Goal: Navigation & Orientation: Find specific page/section

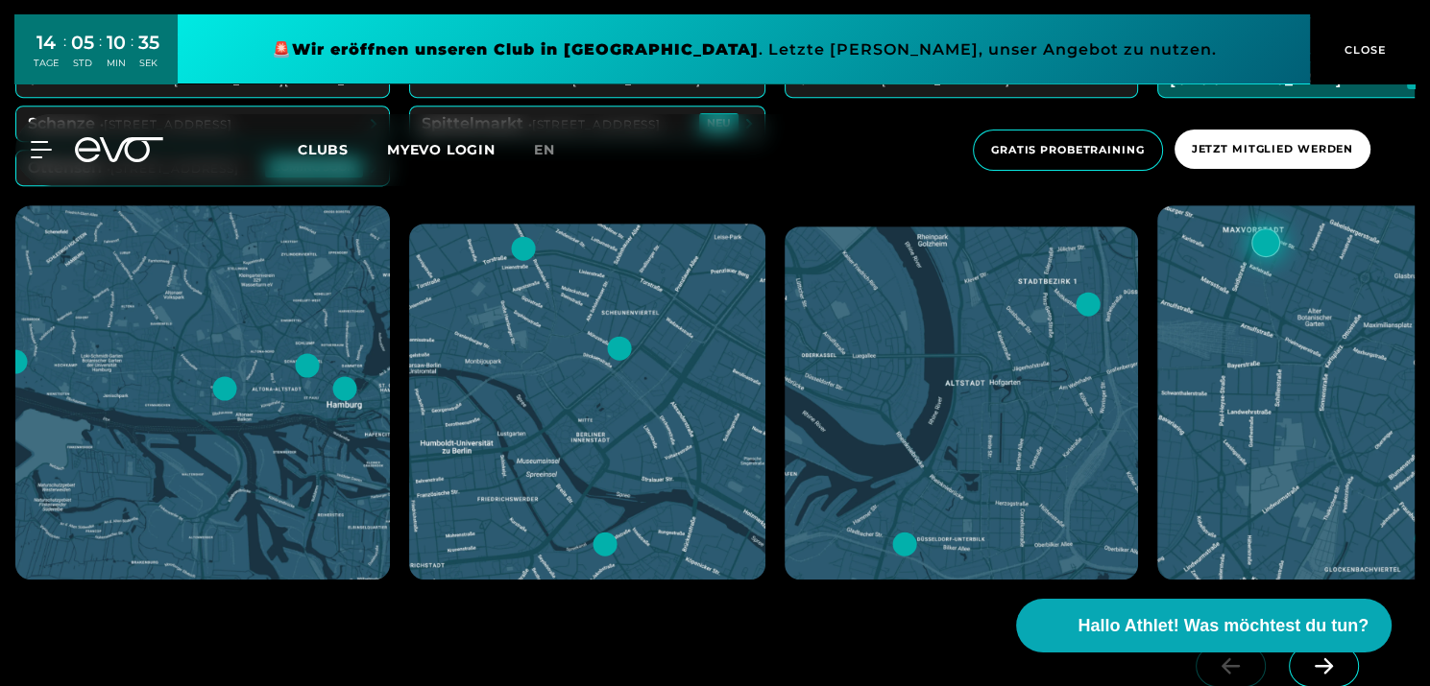
scroll to position [1115, 0]
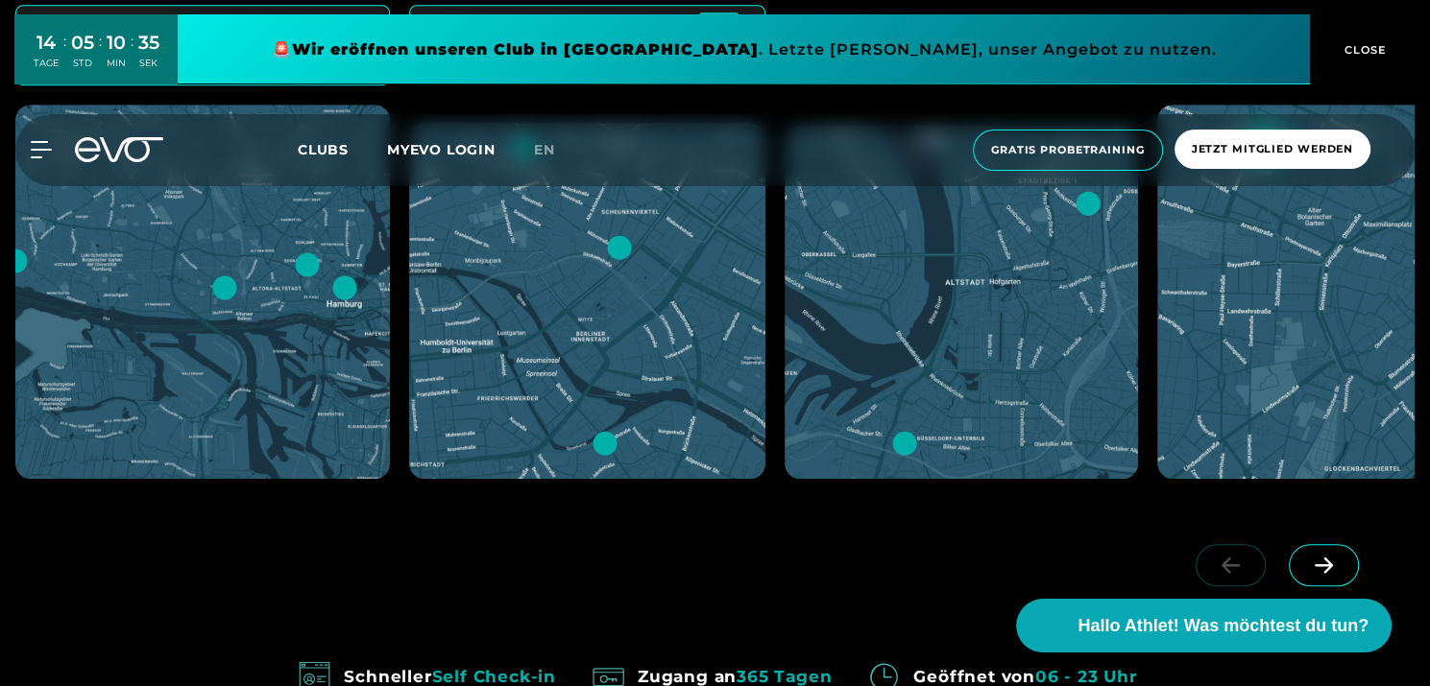
click at [1323, 566] on icon at bounding box center [1324, 565] width 34 height 17
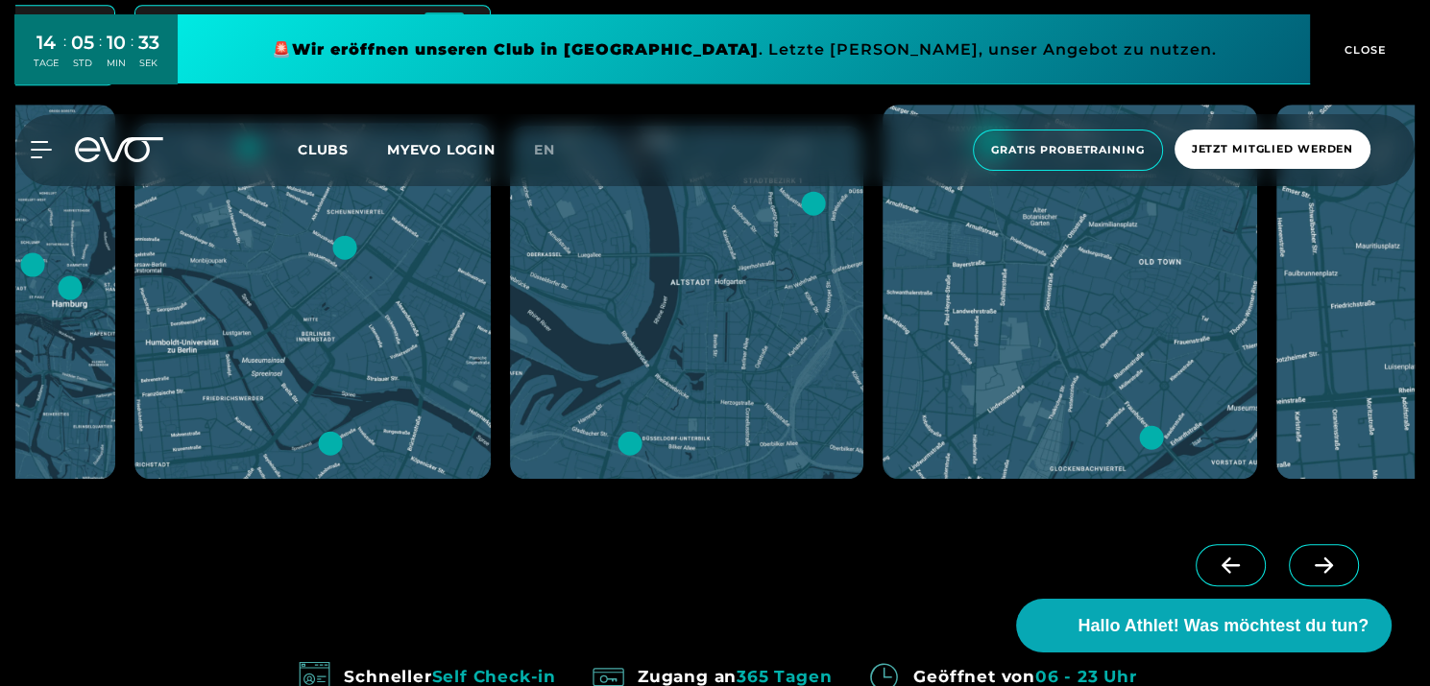
scroll to position [810, 0]
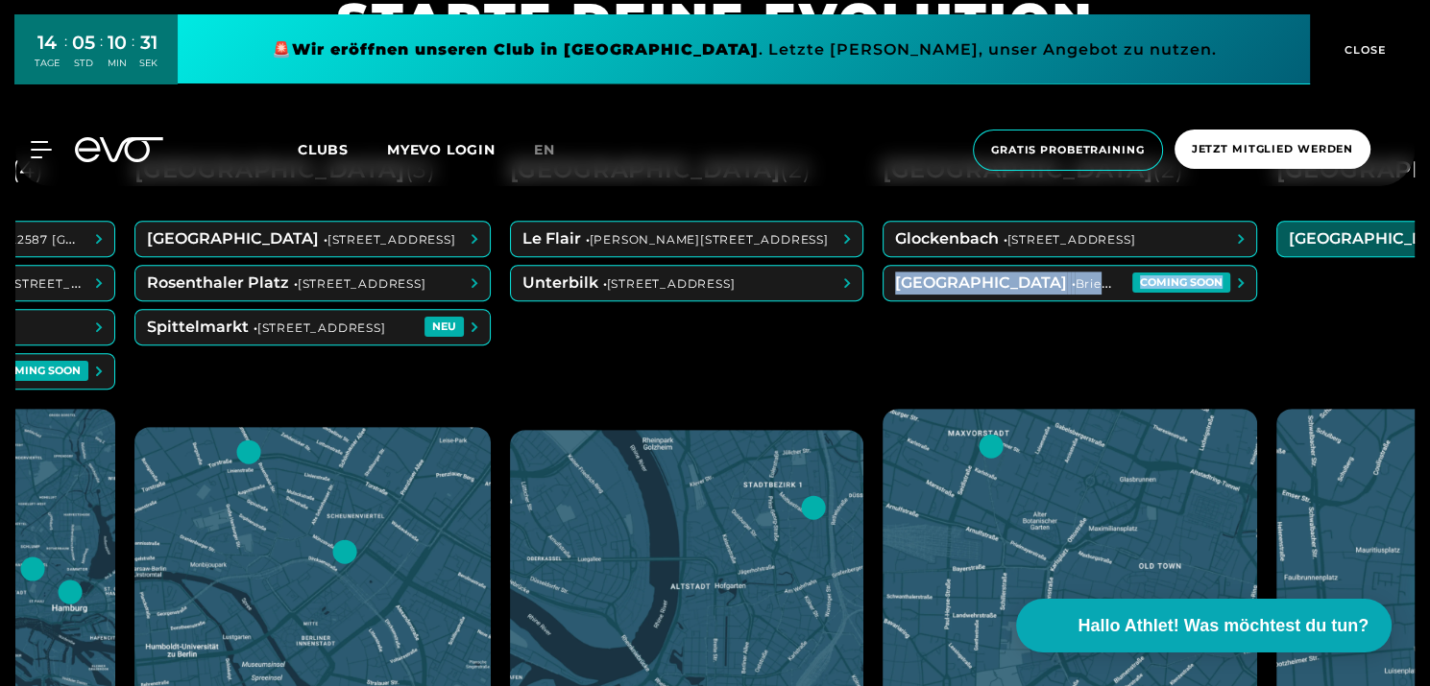
drag, startPoint x: 1373, startPoint y: 298, endPoint x: 1042, endPoint y: 292, distance: 331.3
click at [919, 300] on div "Hamburg ( 4 ) Blankenese • Blankeneser Landstr. 2, 22587 [GEOGRAPHIC_DATA] • [S…" at bounding box center [714, 466] width 1399 height 674
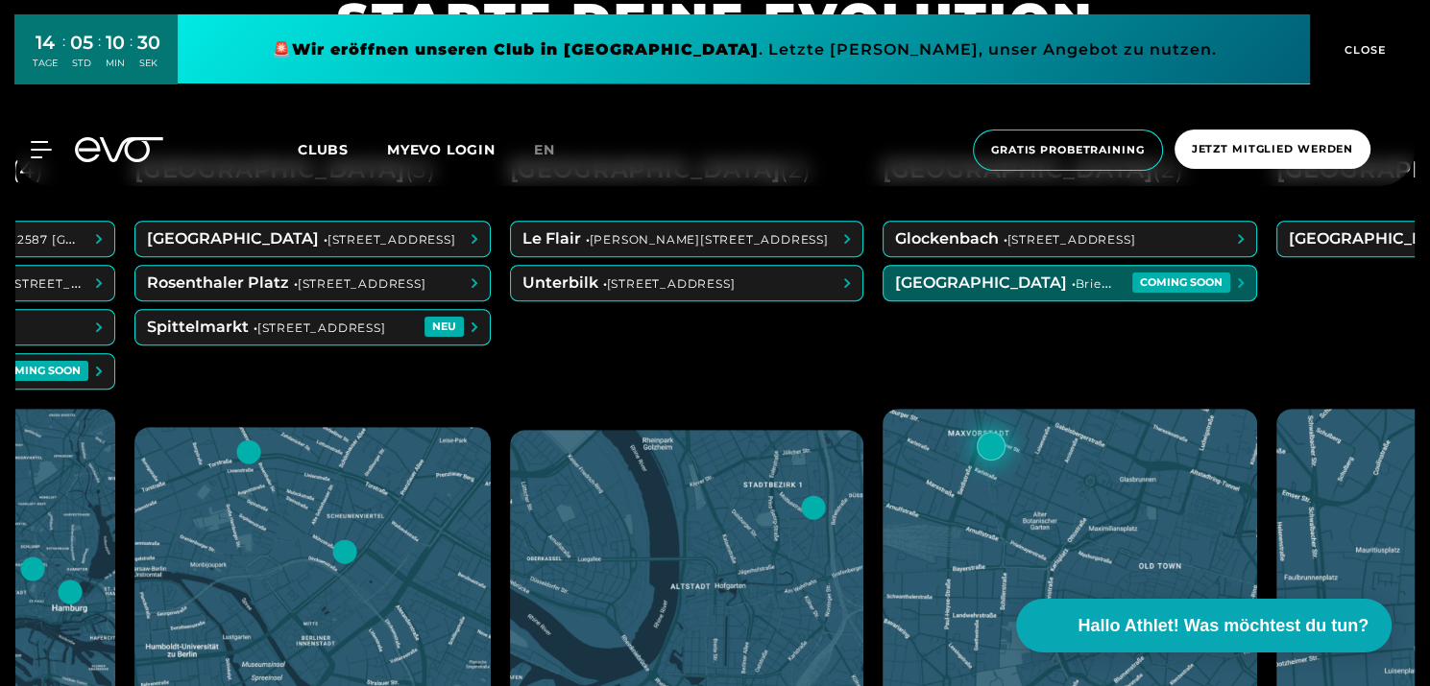
click at [1299, 359] on div "Hamburg ( 4 ) Blankenese • Blankeneser Landstr. 2, 22587 [GEOGRAPHIC_DATA] • [S…" at bounding box center [714, 466] width 1399 height 674
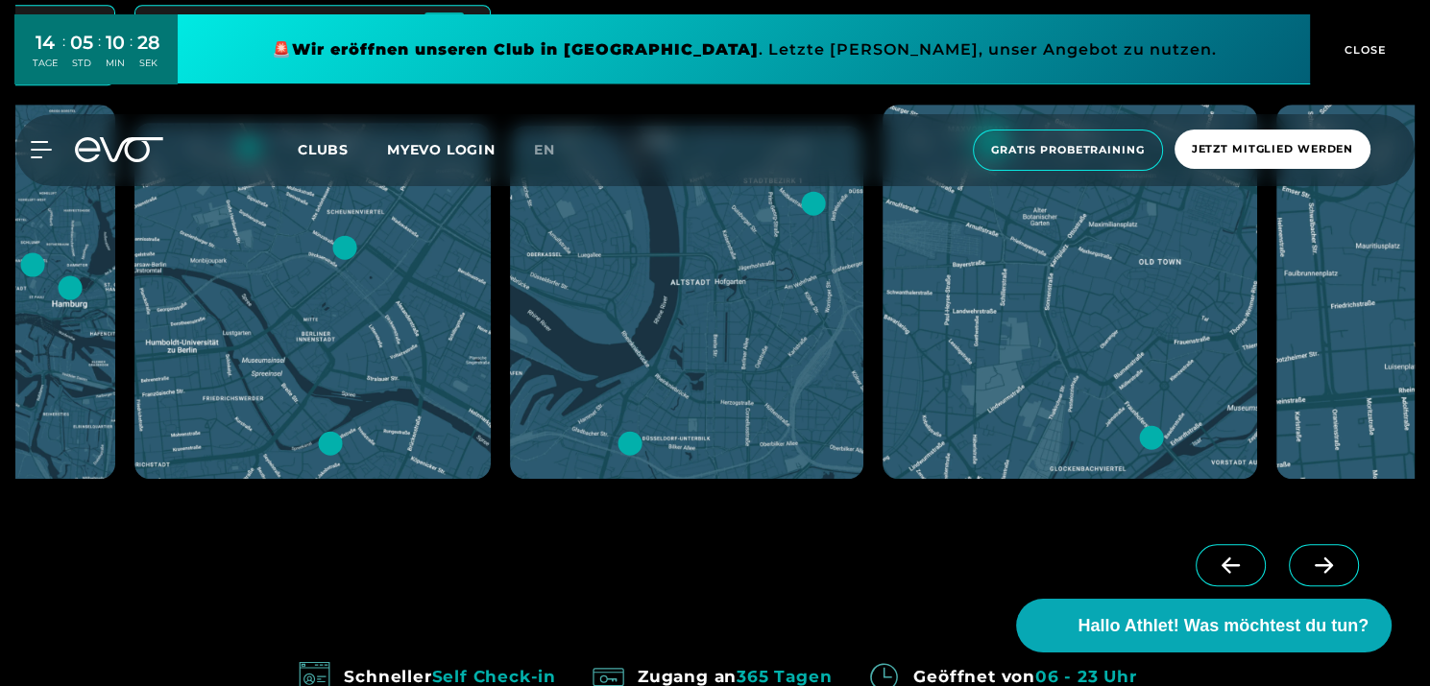
click at [1322, 557] on icon at bounding box center [1324, 565] width 34 height 17
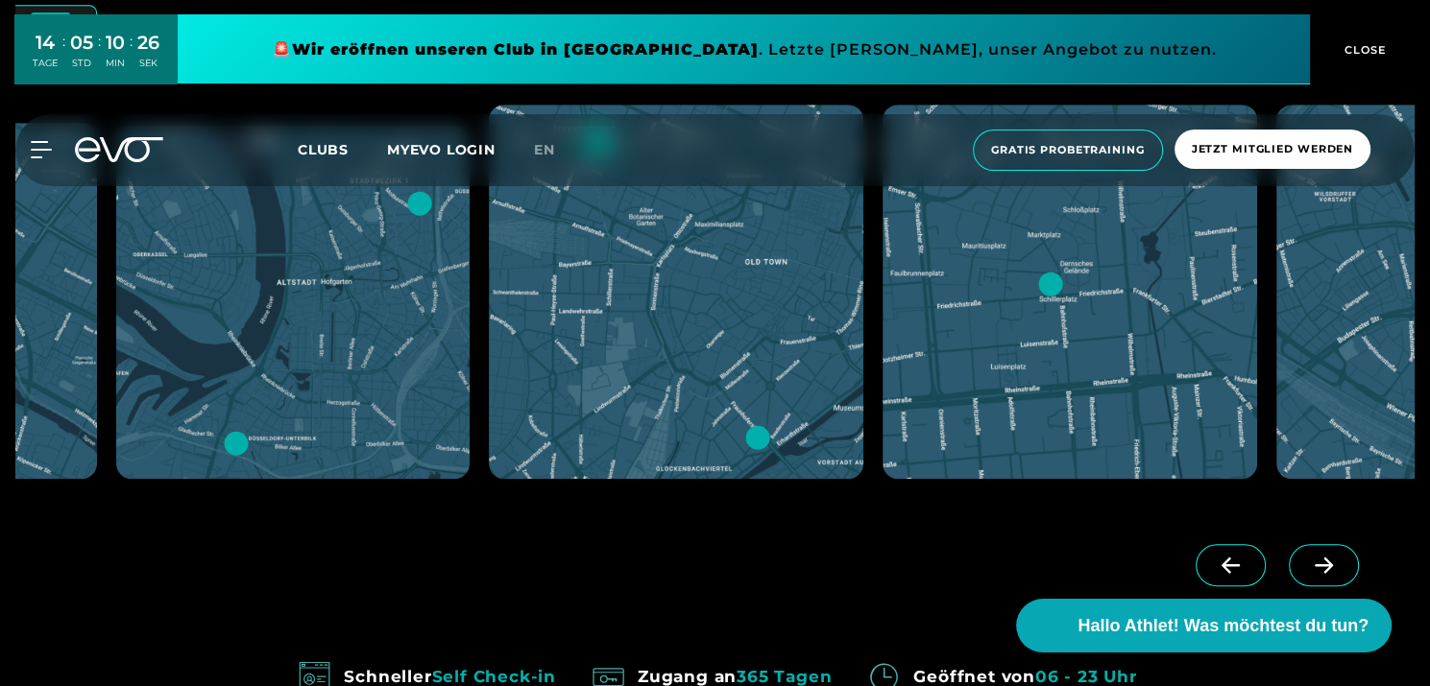
scroll to position [709, 0]
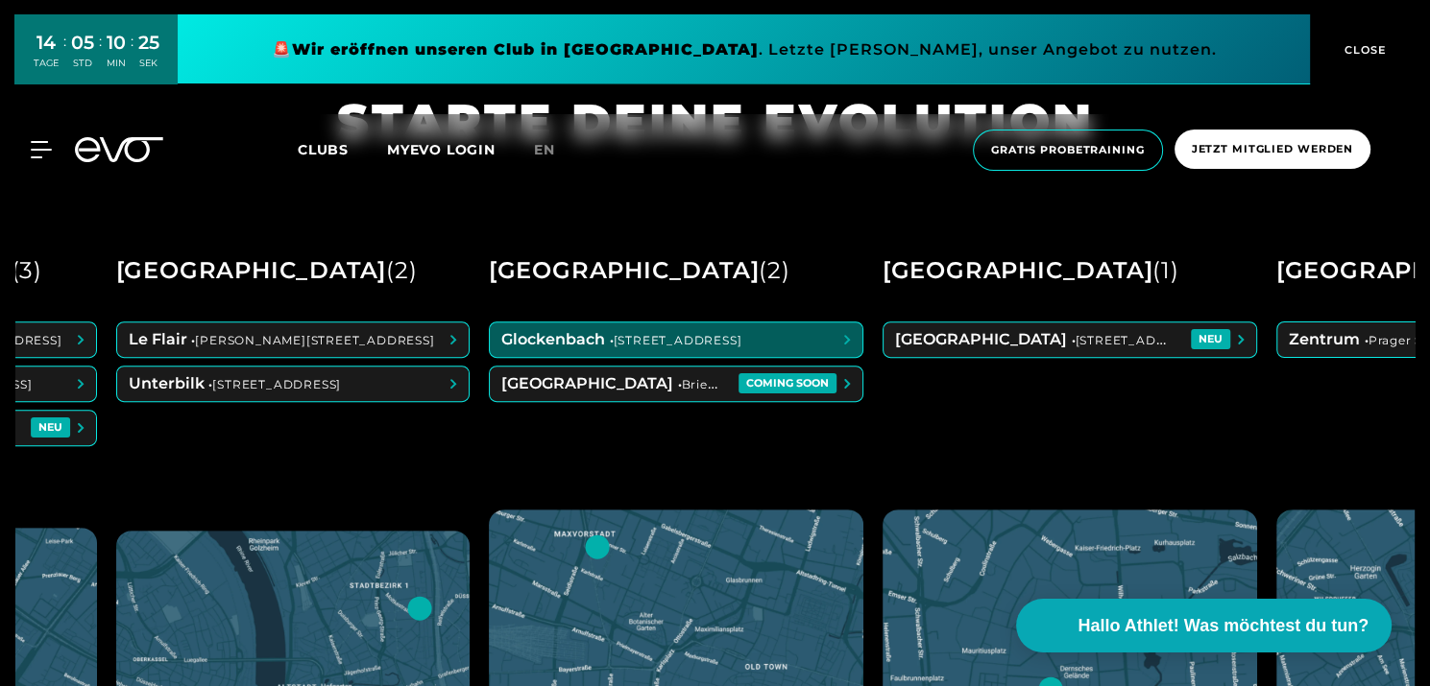
click at [607, 336] on span at bounding box center [676, 340] width 373 height 35
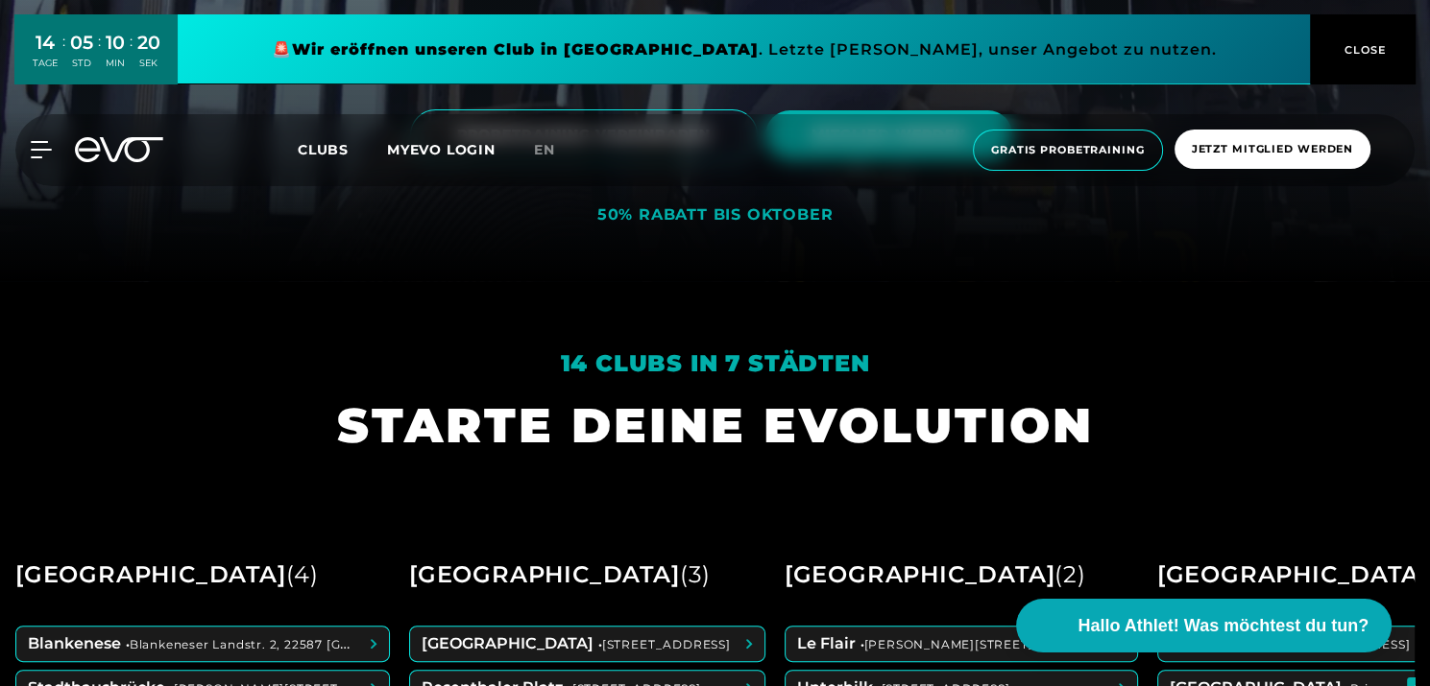
scroll to position [810, 0]
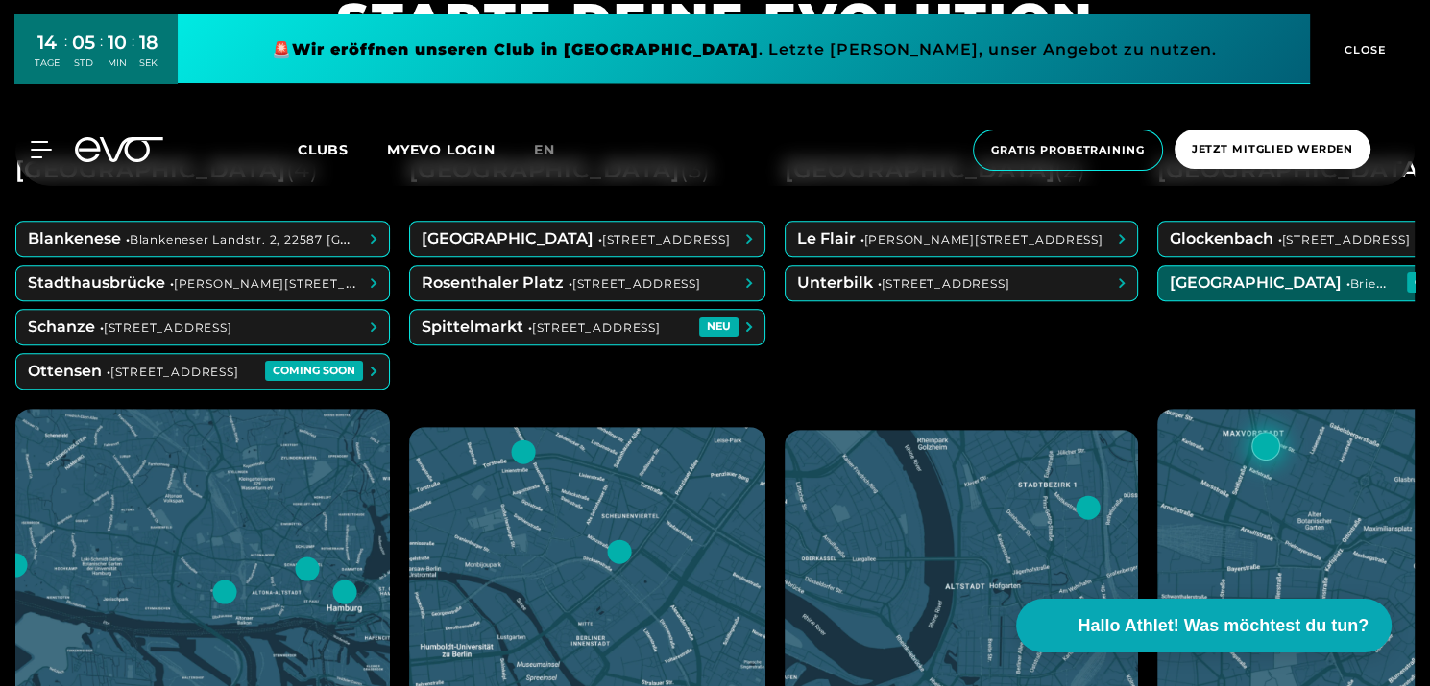
click at [1267, 289] on span at bounding box center [1344, 283] width 373 height 35
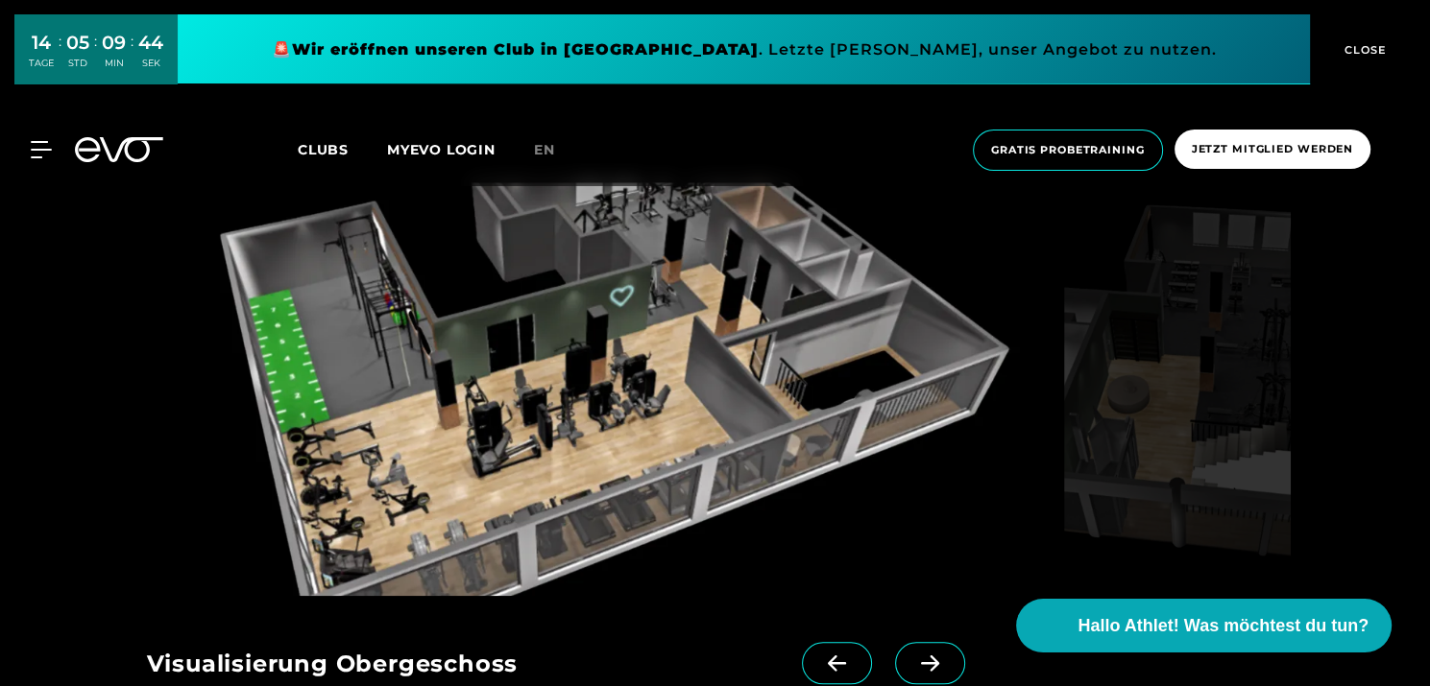
scroll to position [1824, 0]
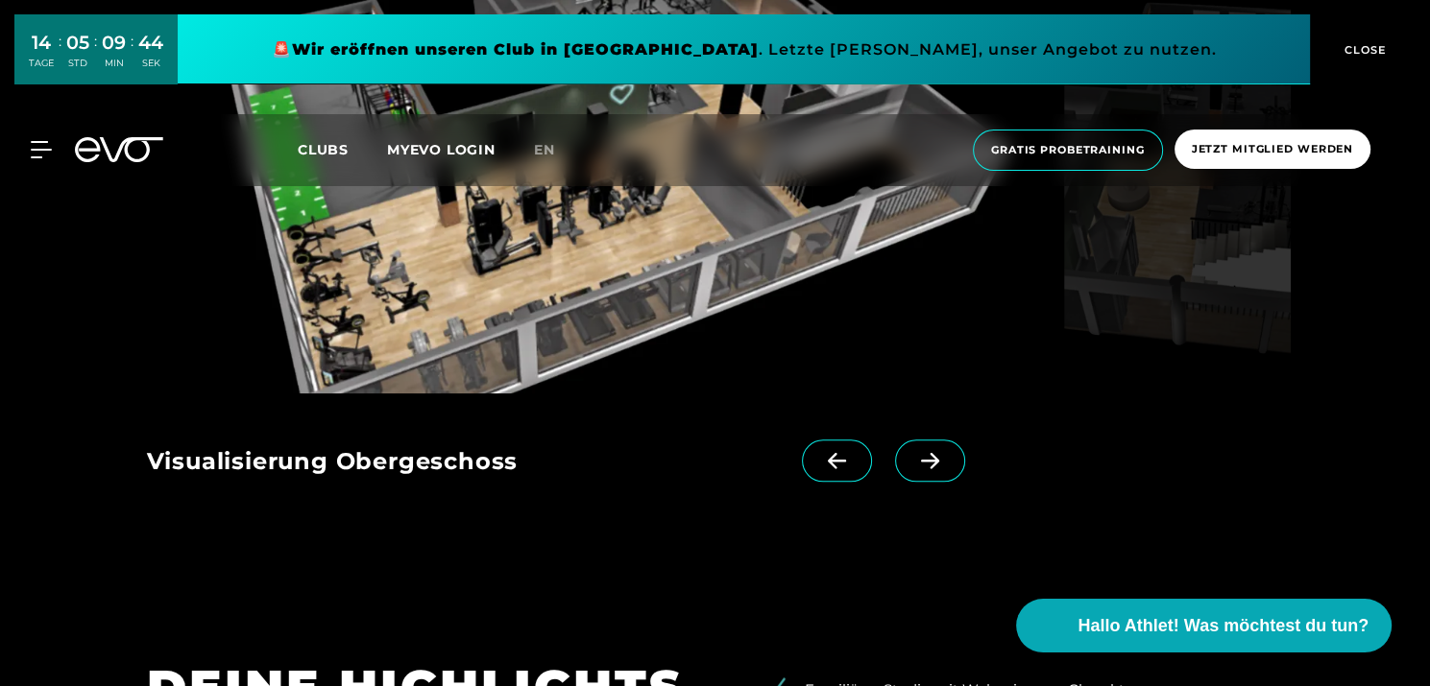
click at [917, 450] on span at bounding box center [930, 461] width 70 height 42
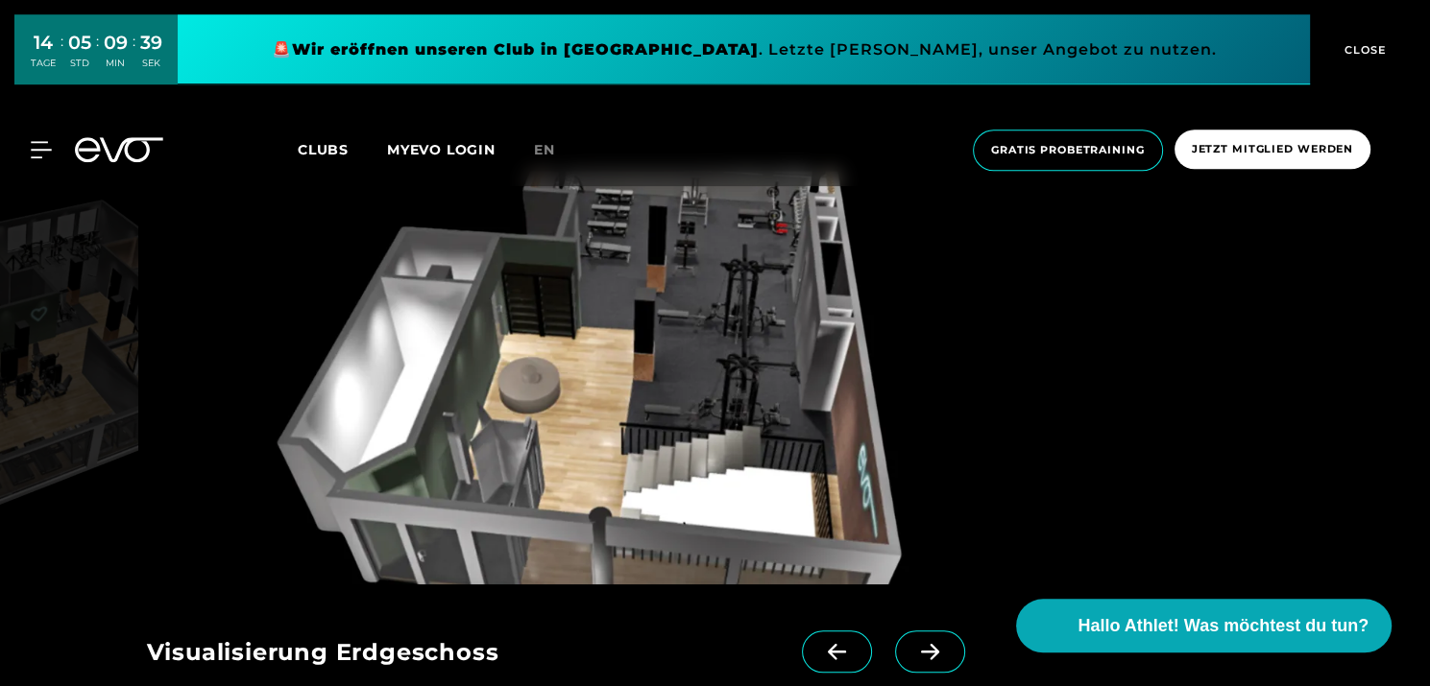
scroll to position [1723, 0]
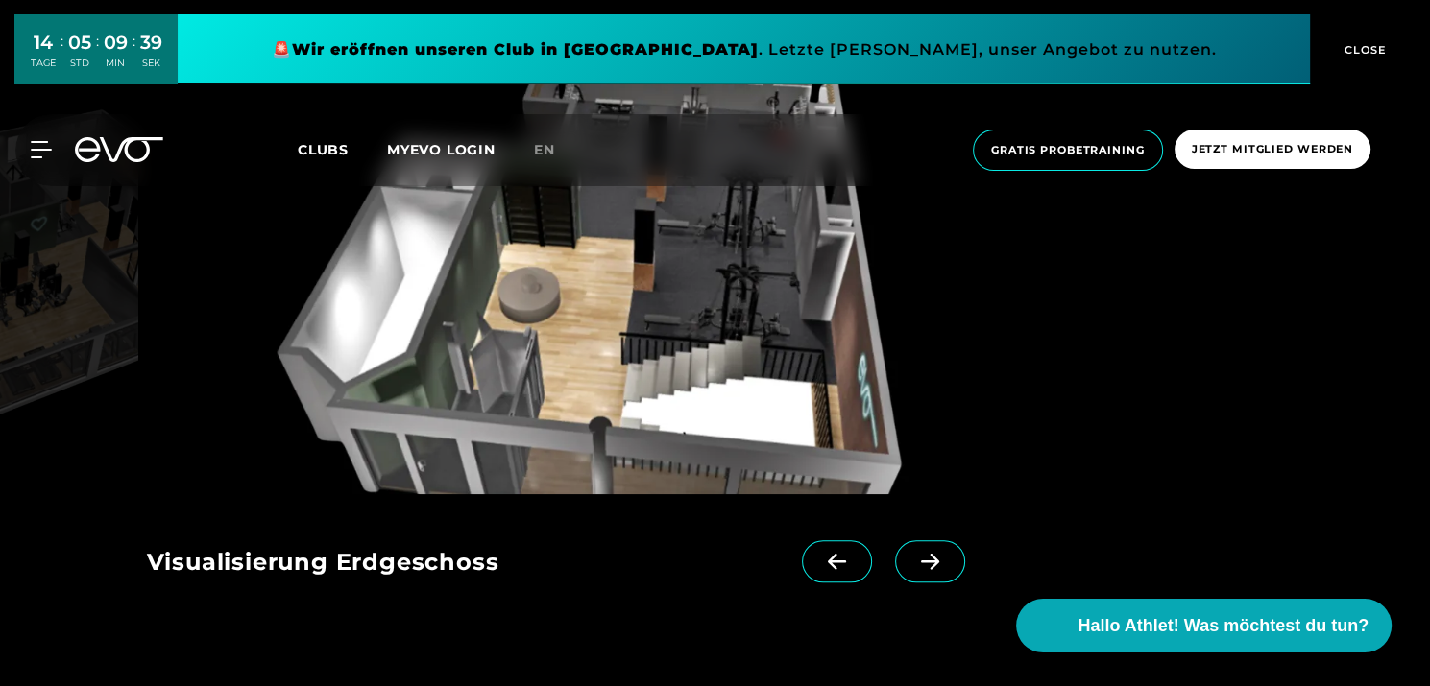
click at [927, 570] on icon at bounding box center [930, 561] width 34 height 17
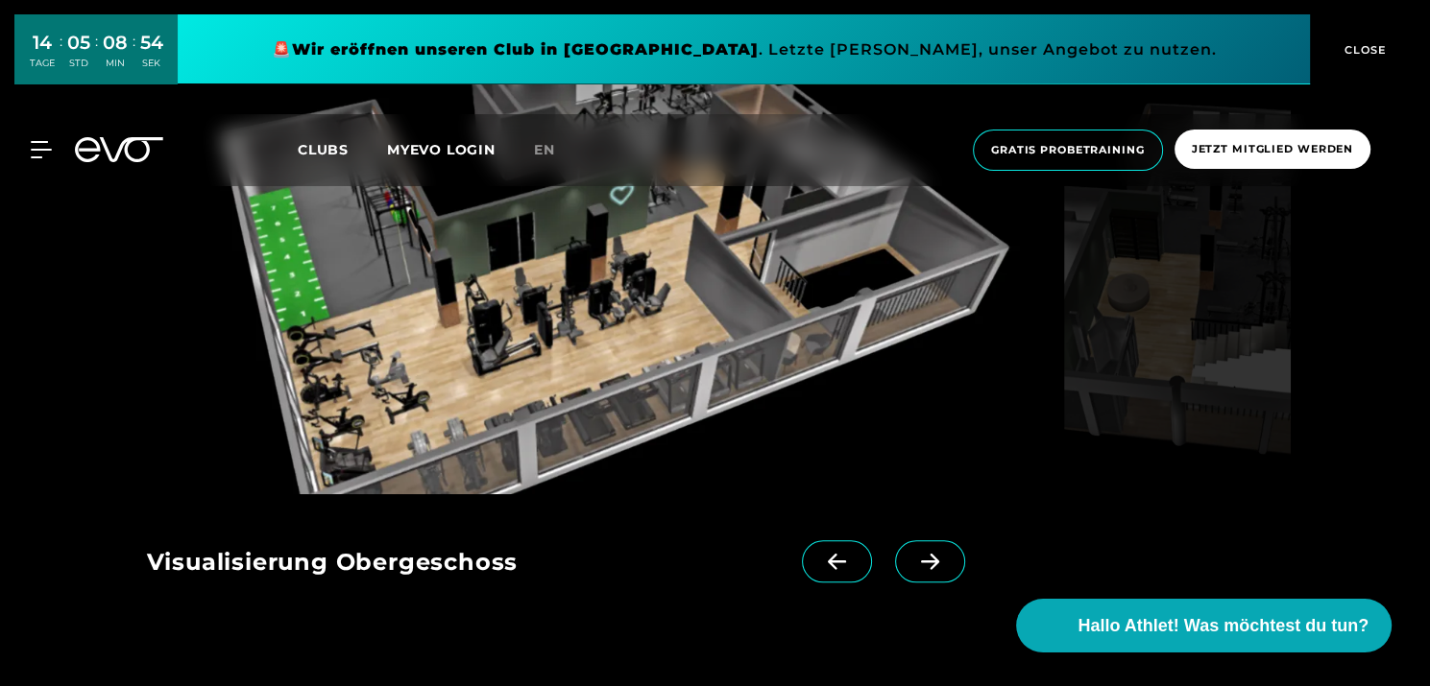
click at [926, 555] on icon at bounding box center [930, 561] width 34 height 17
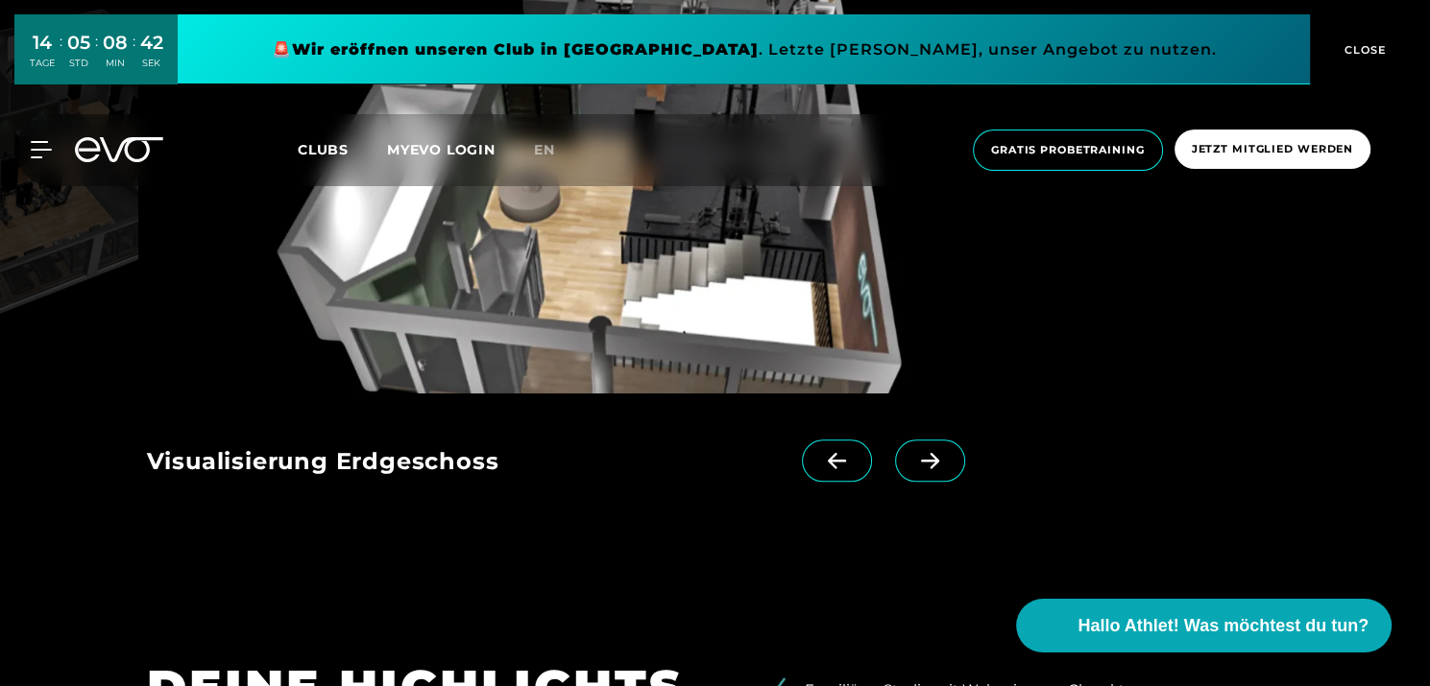
scroll to position [1622, 0]
